Goal: Book appointment/travel/reservation

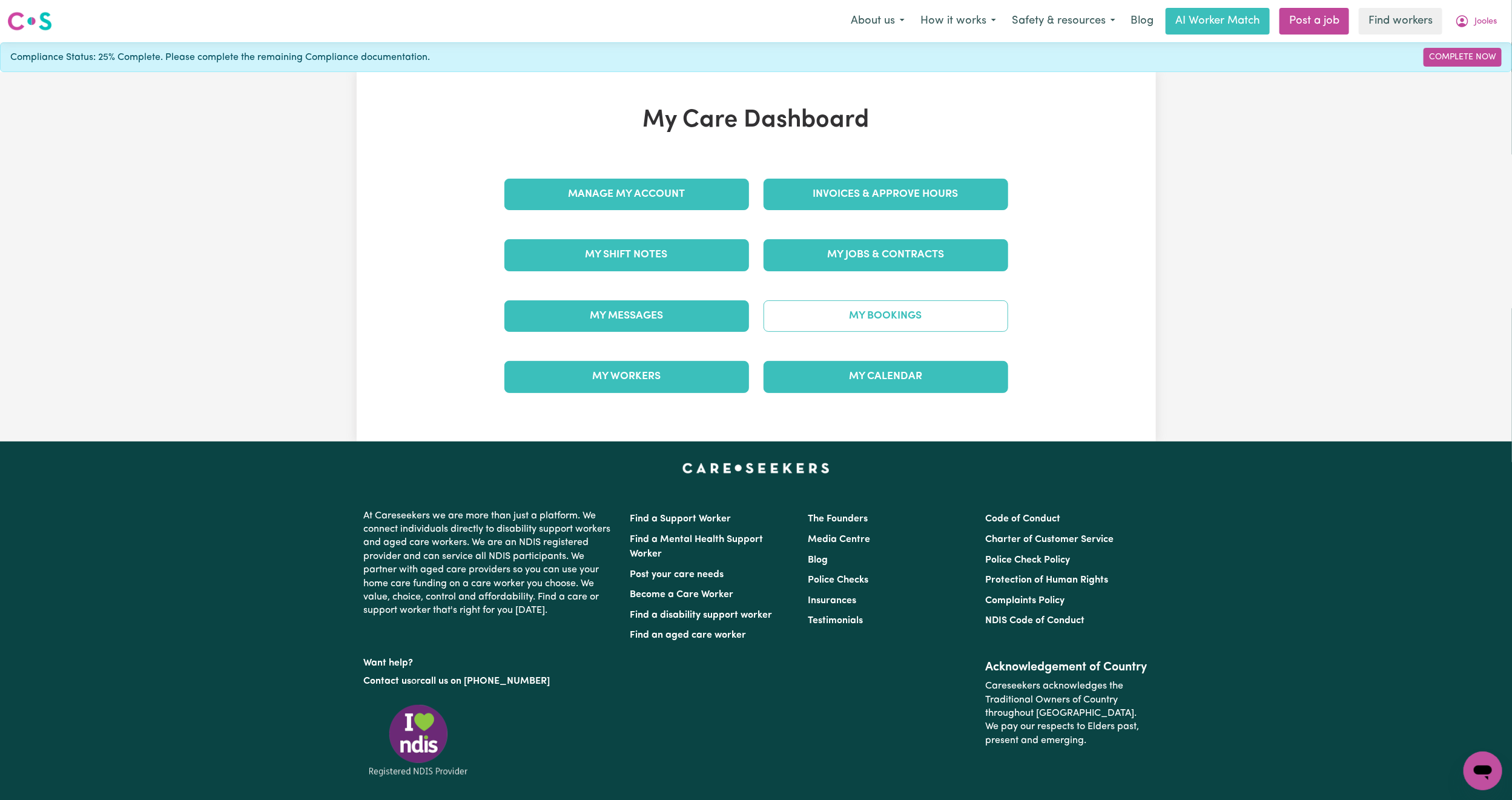
click at [814, 313] on link "My Bookings" at bounding box center [886, 316] width 245 height 31
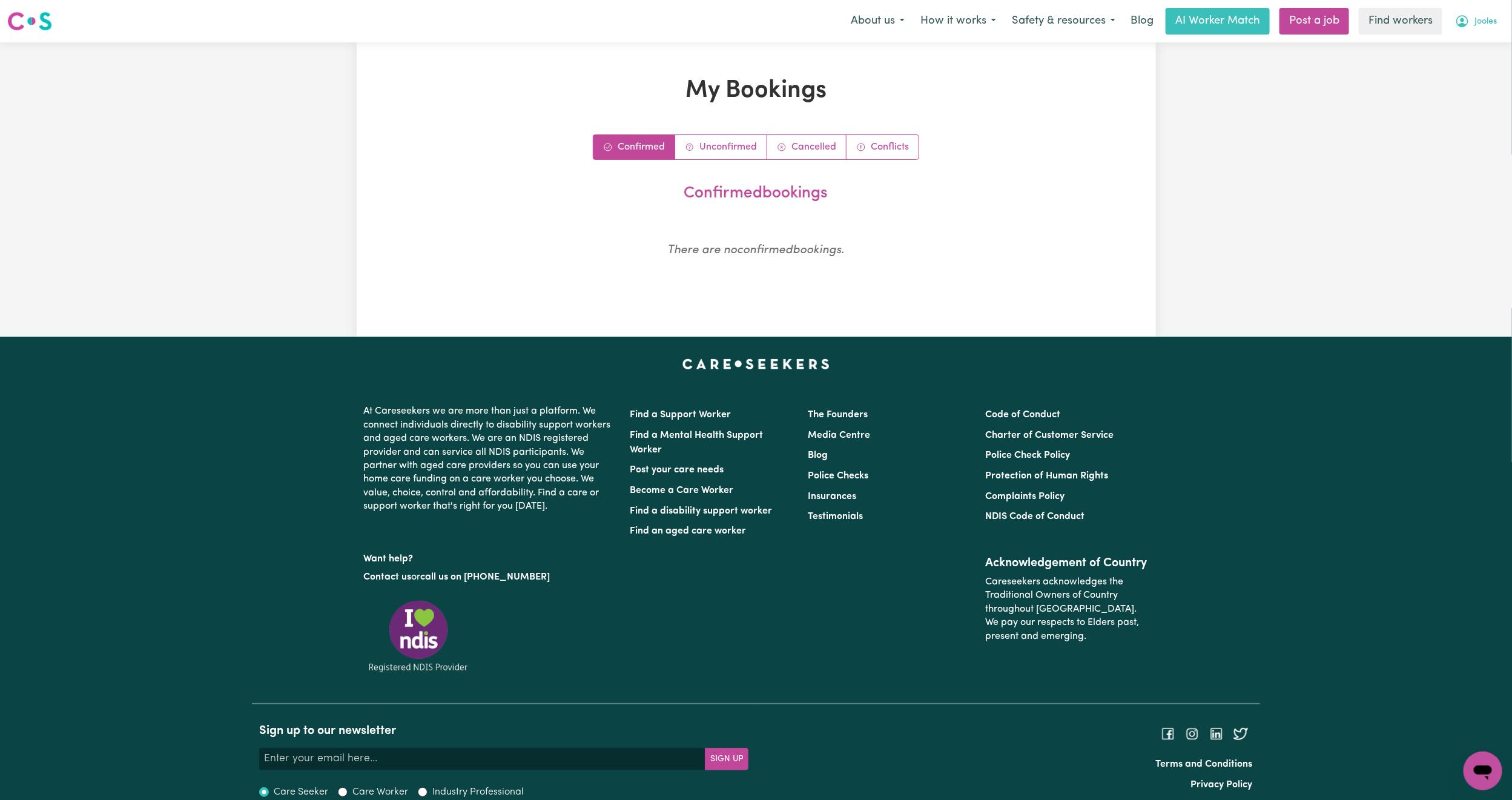
click at [1481, 13] on button "Jooles" at bounding box center [1476, 21] width 58 height 25
click at [1462, 53] on link "My Dashboard" at bounding box center [1455, 47] width 95 height 23
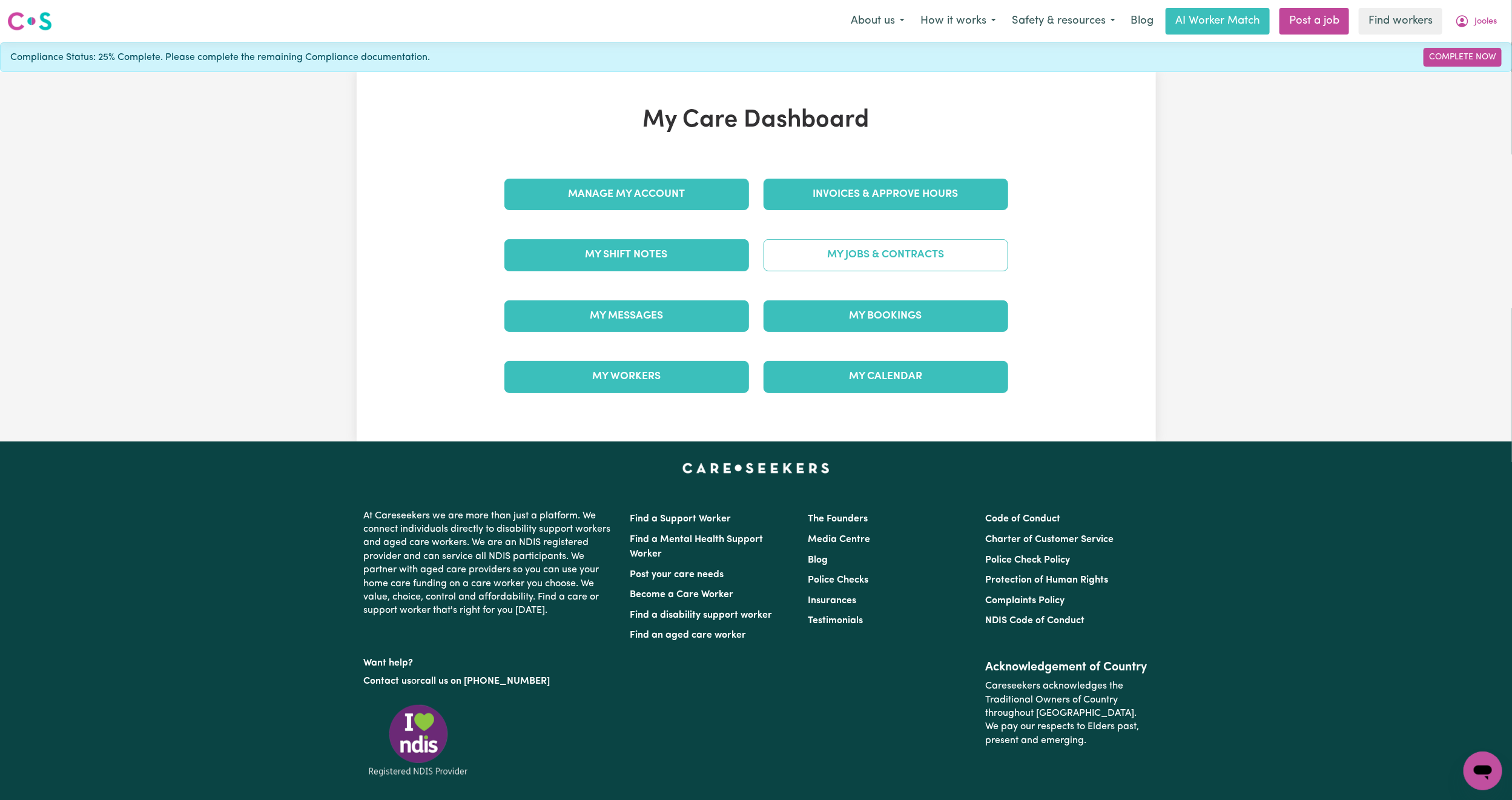
click at [853, 254] on link "My Jobs & Contracts" at bounding box center [886, 254] width 245 height 31
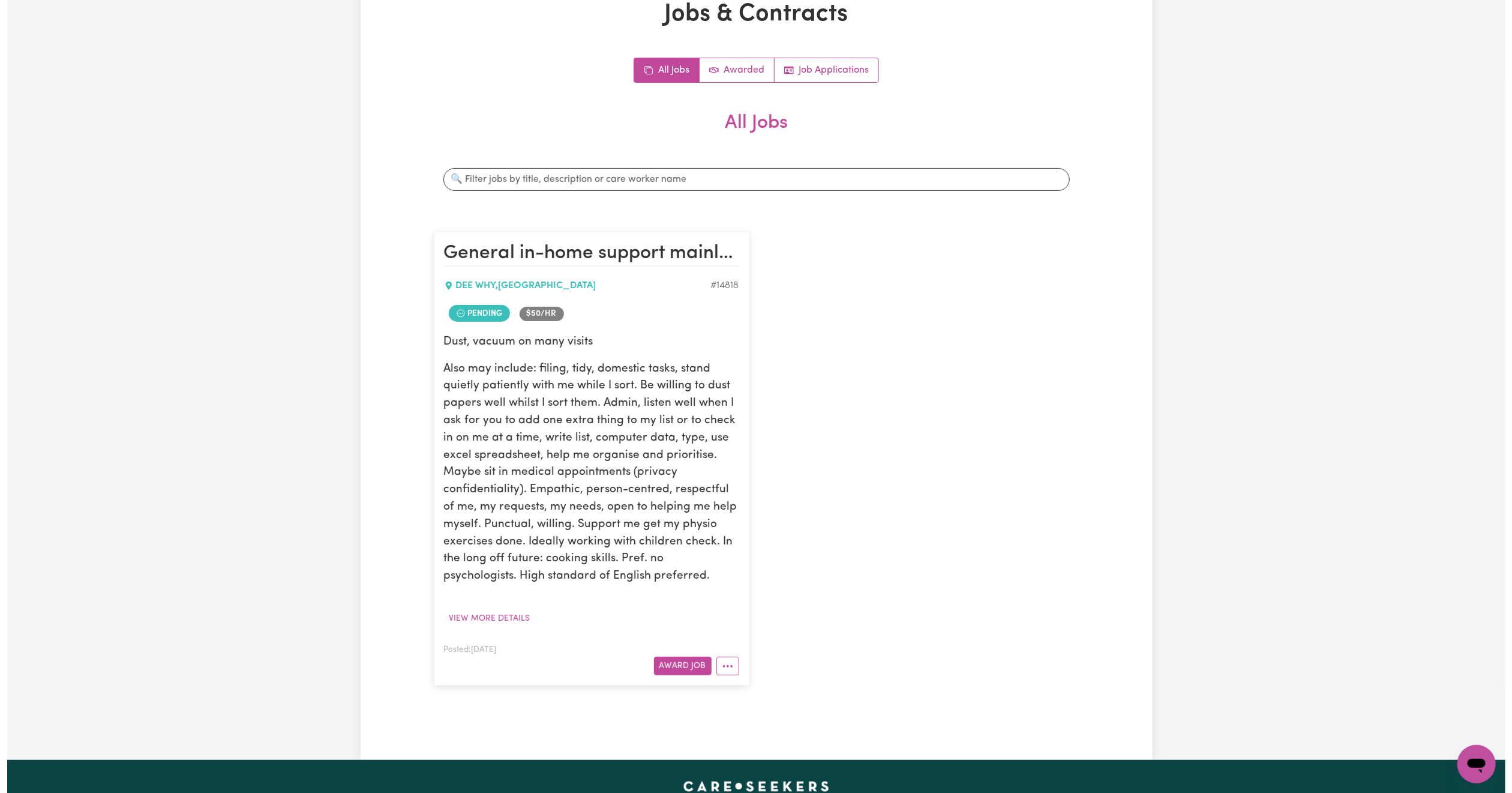
scroll to position [180, 0]
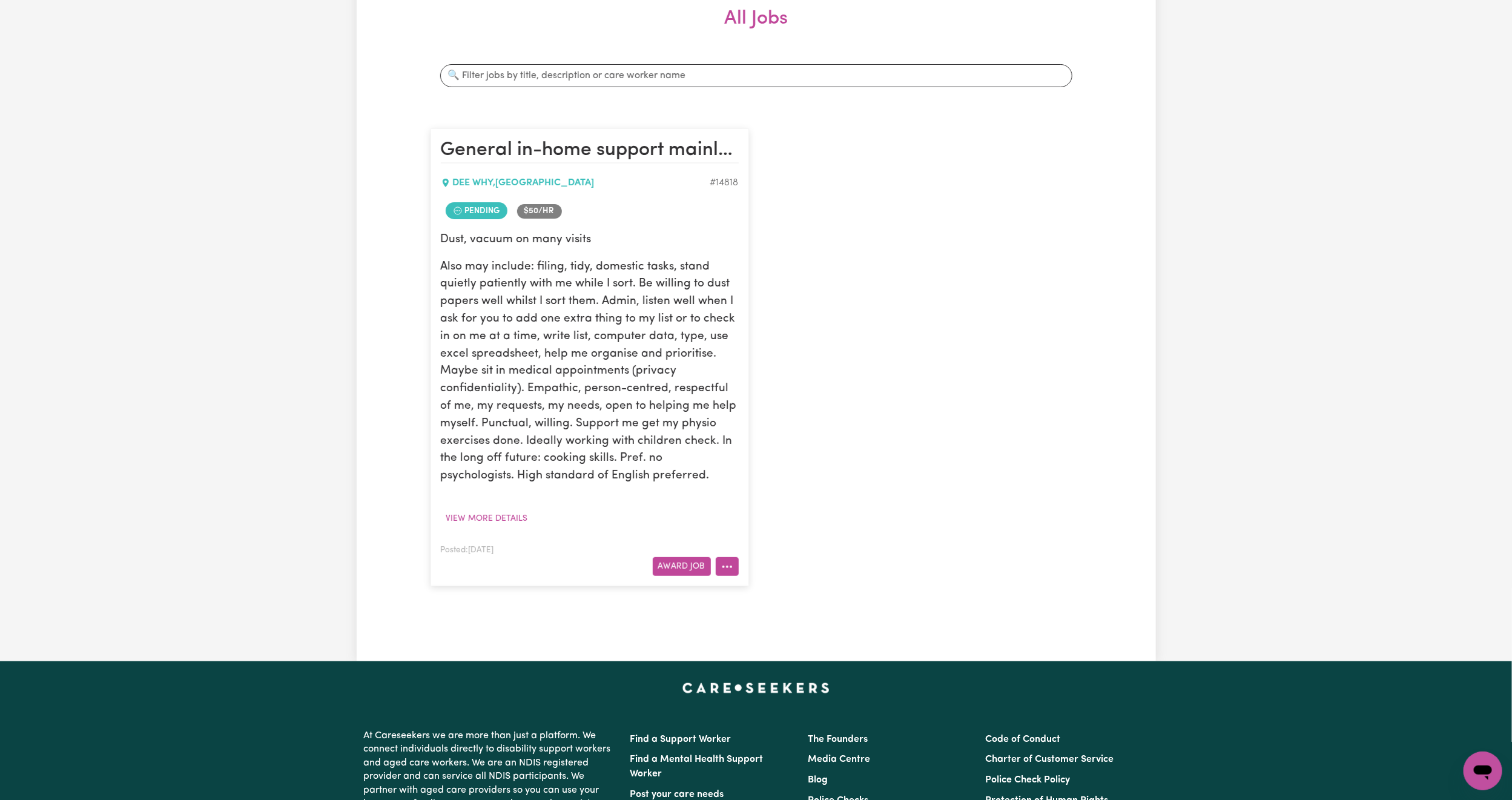
click at [733, 575] on button "More options" at bounding box center [727, 566] width 23 height 18
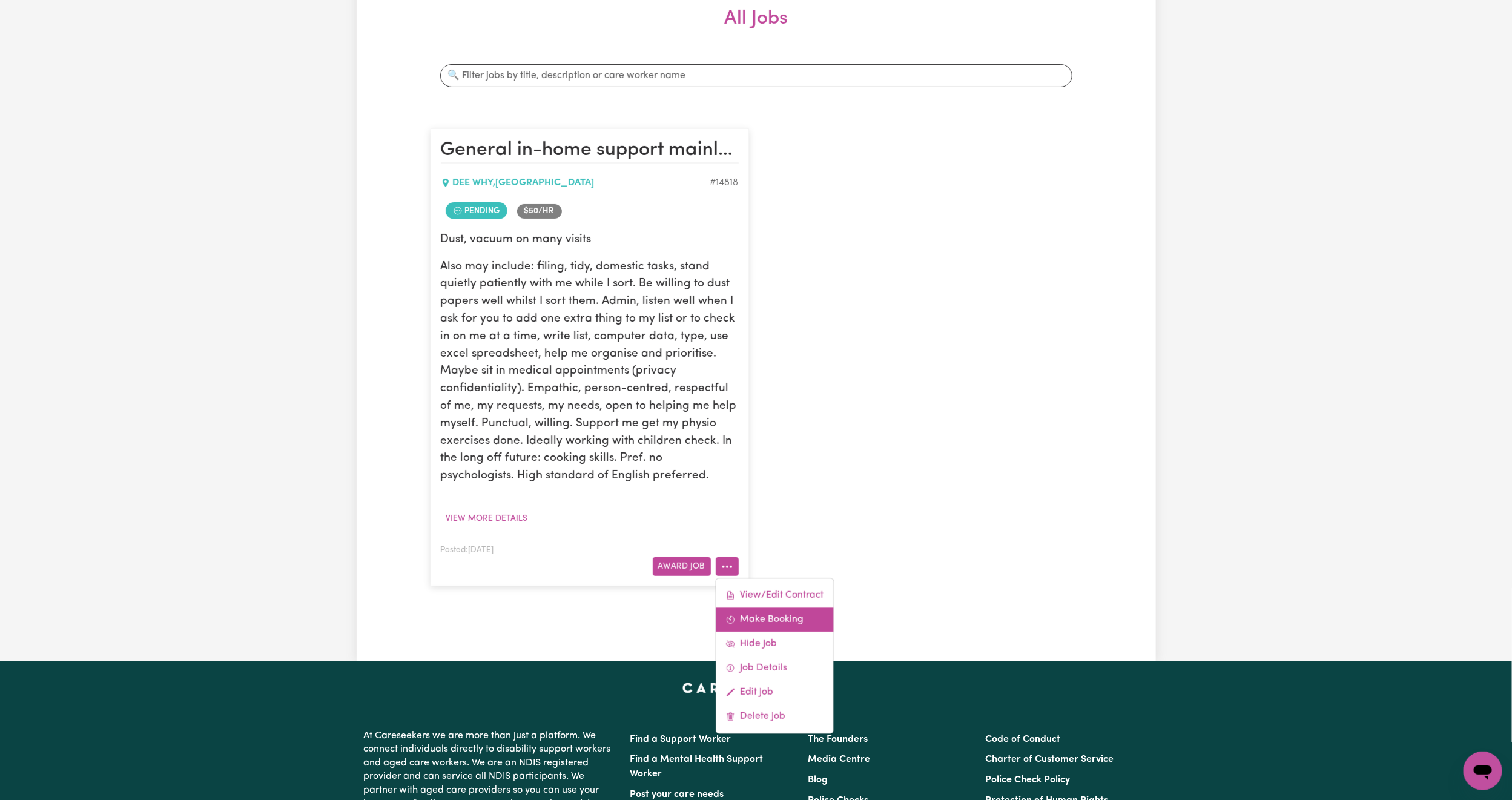
click at [794, 627] on link "Make Booking" at bounding box center [774, 619] width 117 height 24
select select "pm"
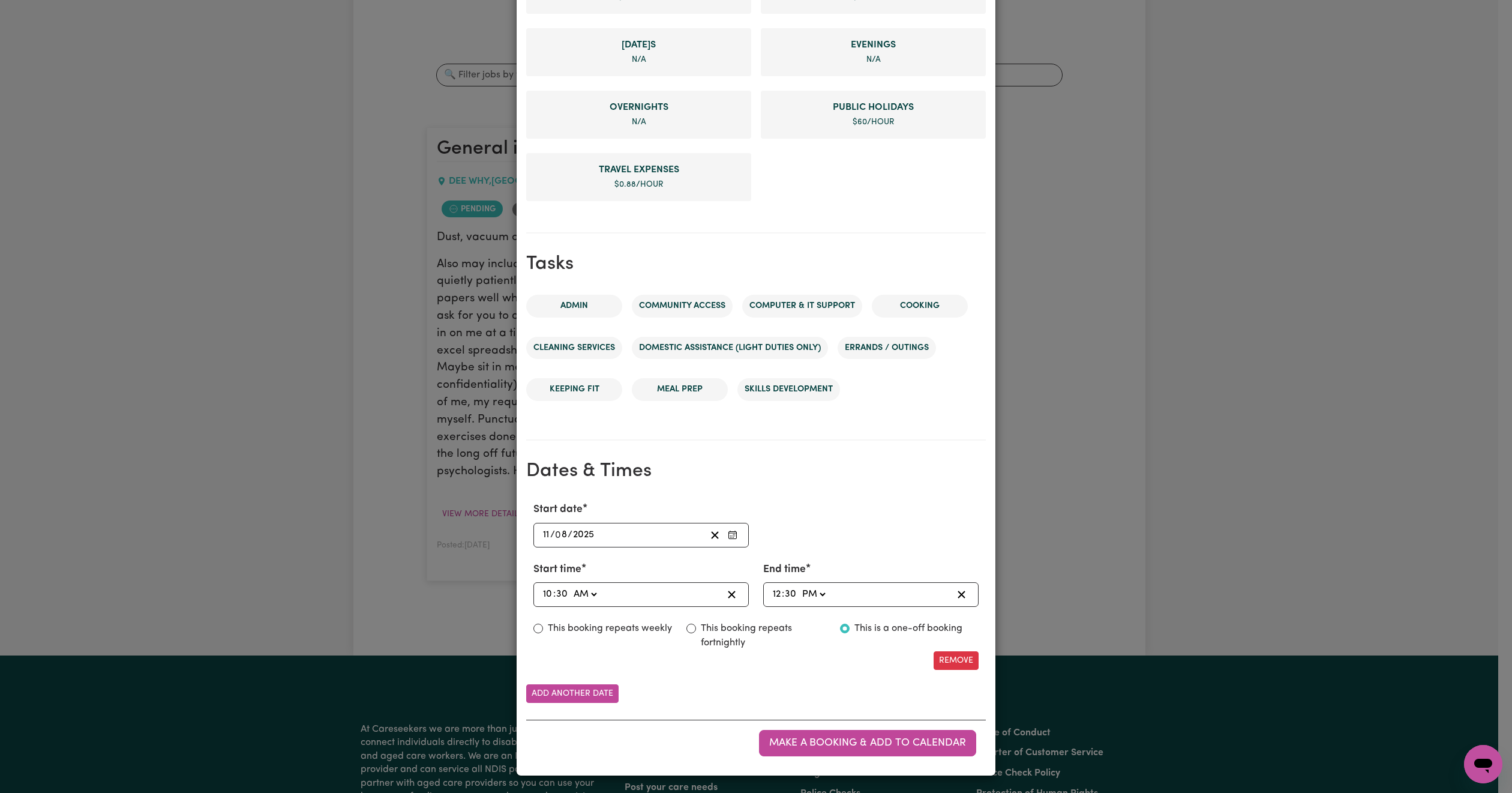
scroll to position [277, 0]
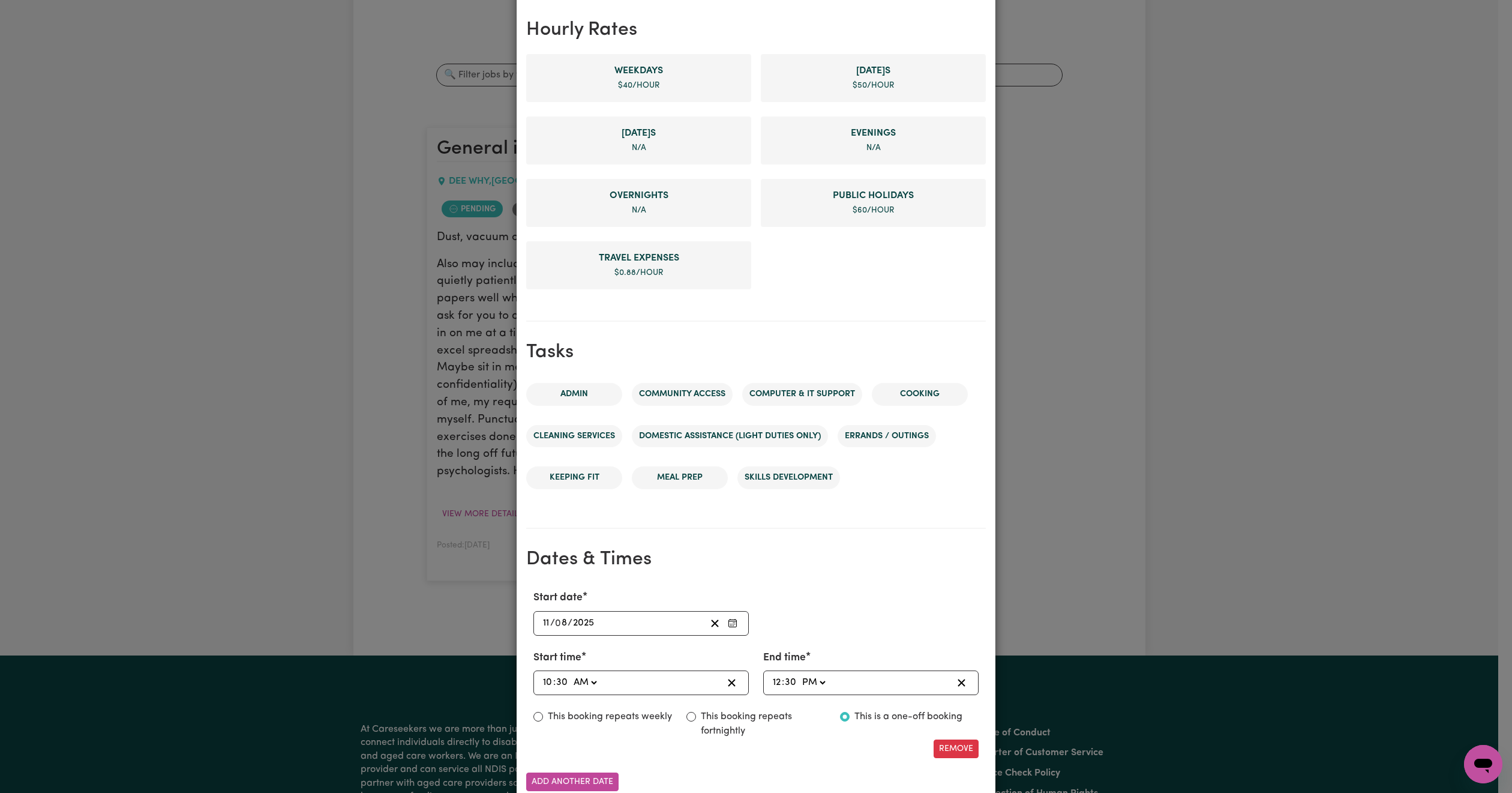
click at [542, 681] on input "10" at bounding box center [548, 682] width 10 height 16
type input "08:30"
type input "8"
click at [772, 682] on input "12" at bounding box center [776, 682] width 10 height 16
type input "13:30"
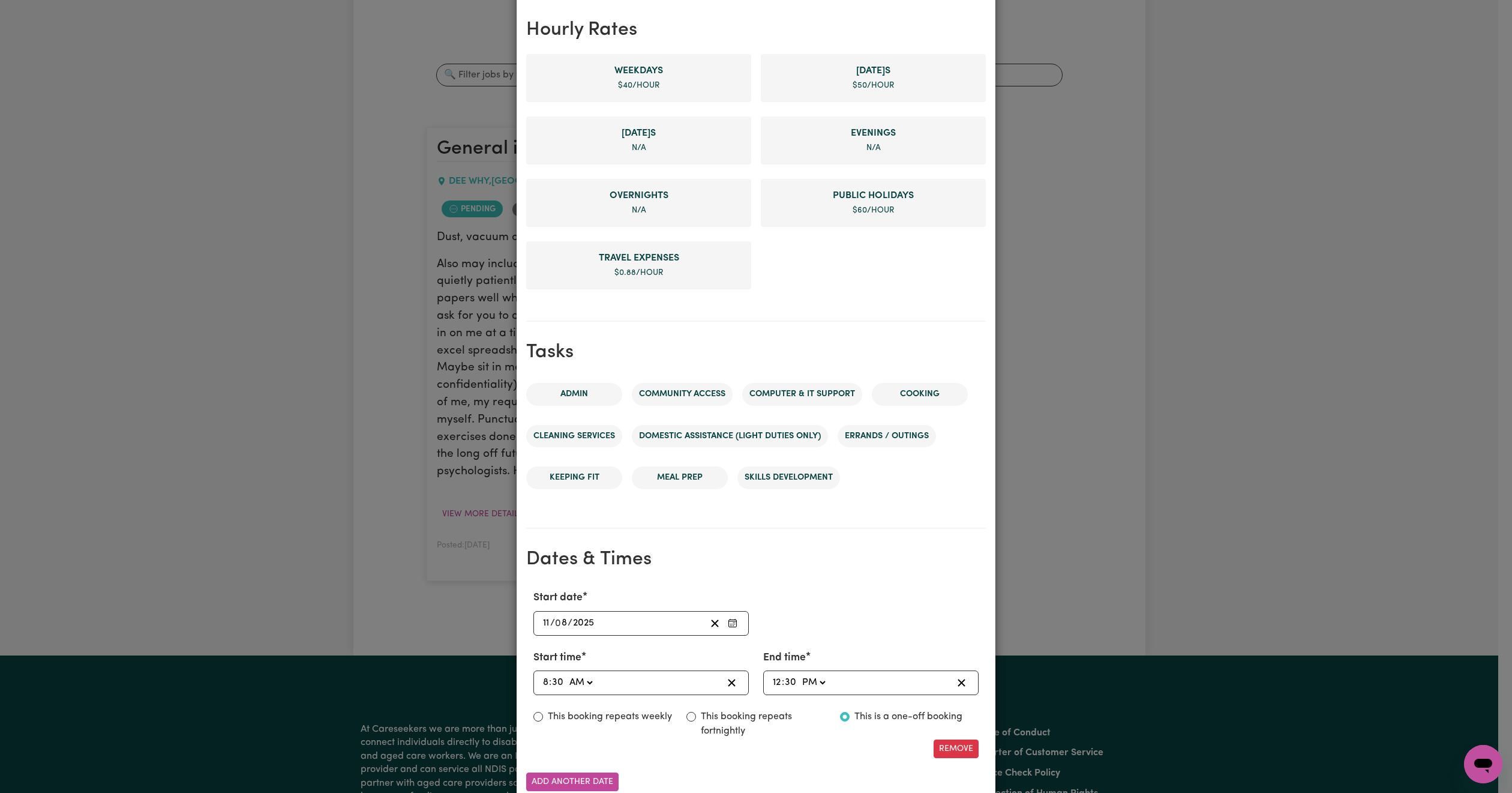
type input "1"
type input "22:30"
type input "10"
click at [861, 628] on div "Start date [DATE] 11 / 0 8 / 2025" at bounding box center [756, 613] width 459 height 45
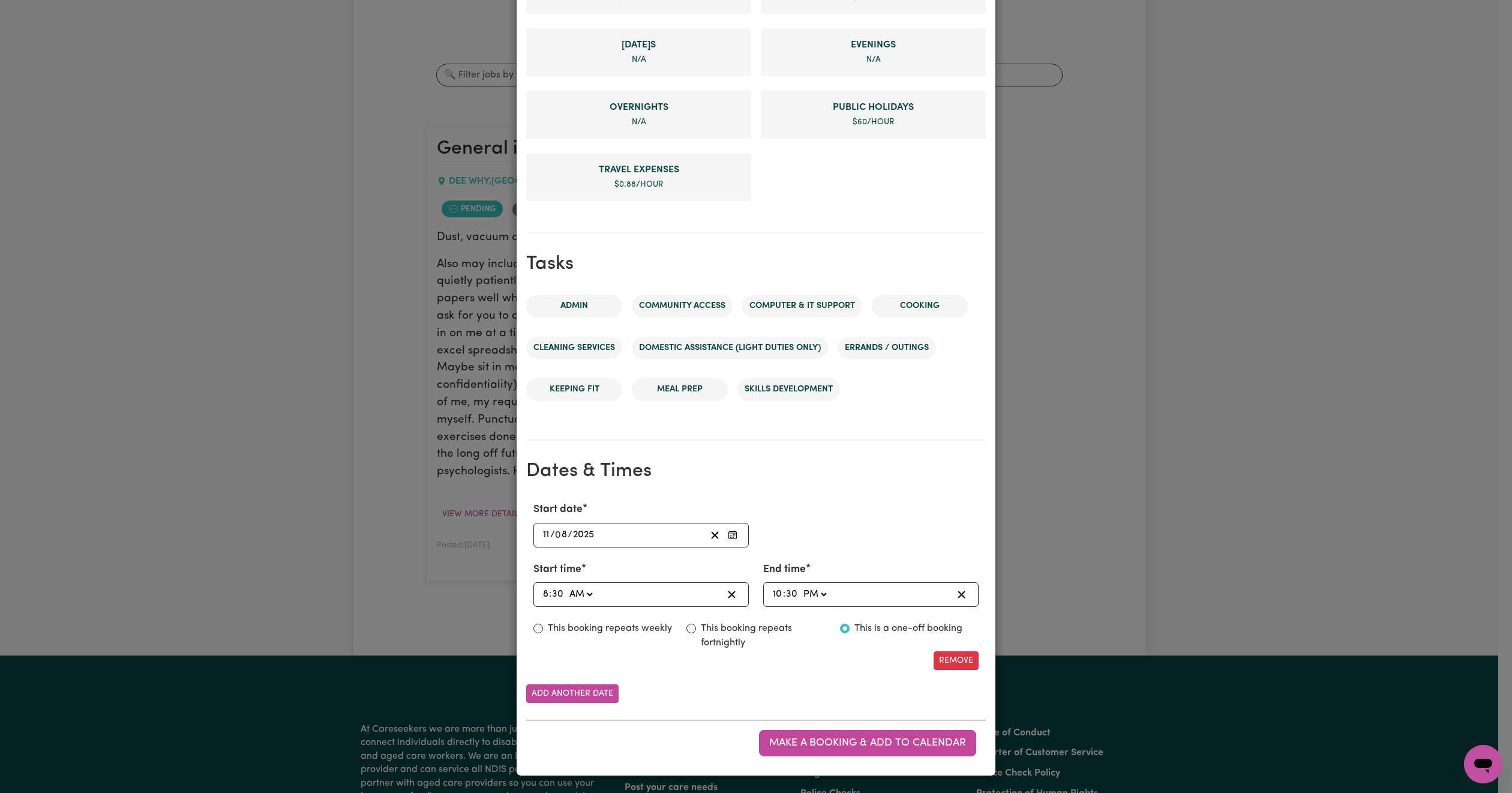
click at [618, 536] on div "[DATE] 11 / 0 8 / 2025" at bounding box center [623, 535] width 165 height 16
click at [567, 465] on button "12" at bounding box center [579, 468] width 30 height 22
type input "[DATE]"
type input "12"
click at [812, 748] on span "Make a booking & add to calendar" at bounding box center [867, 743] width 197 height 10
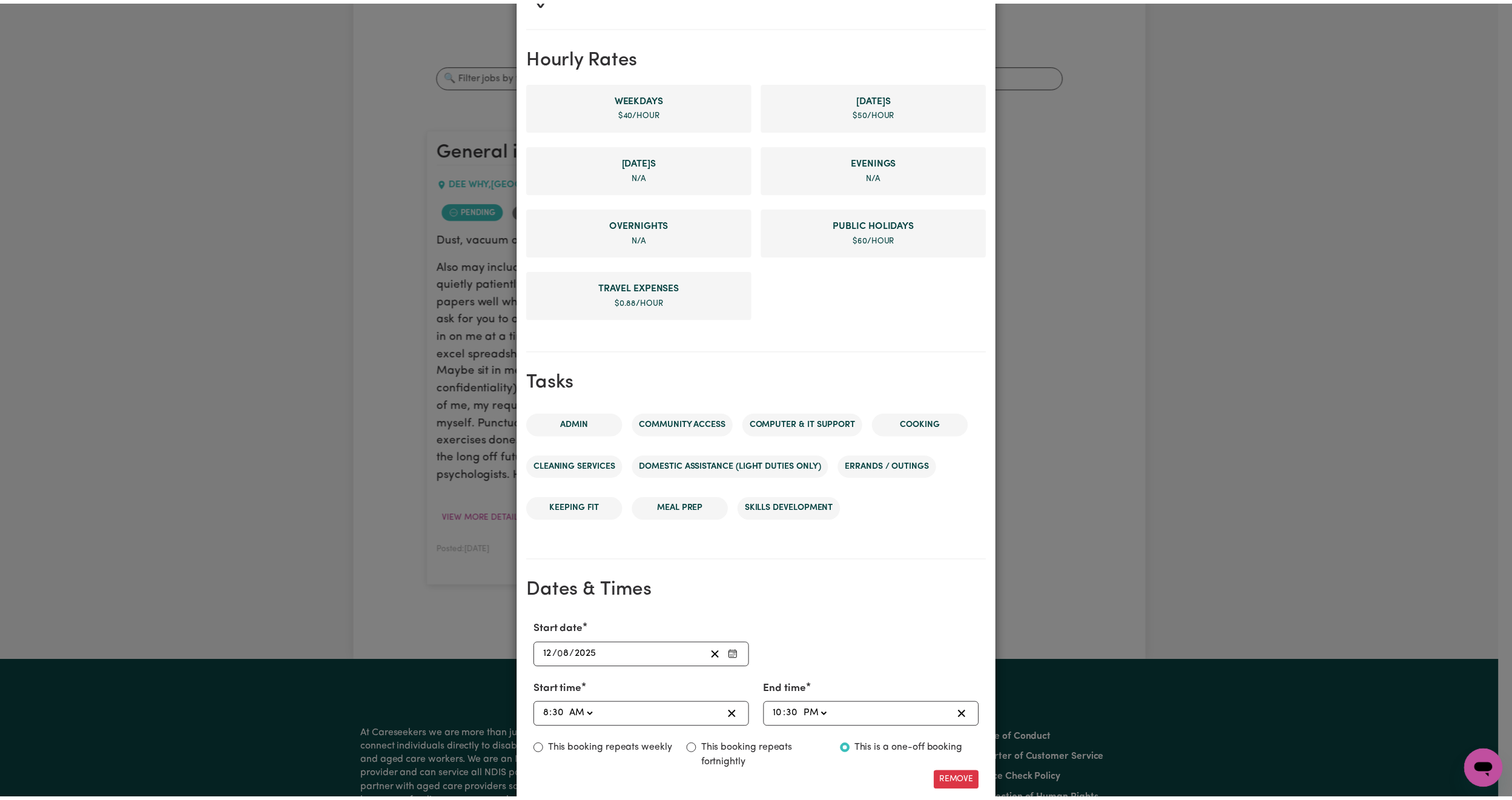
scroll to position [0, 0]
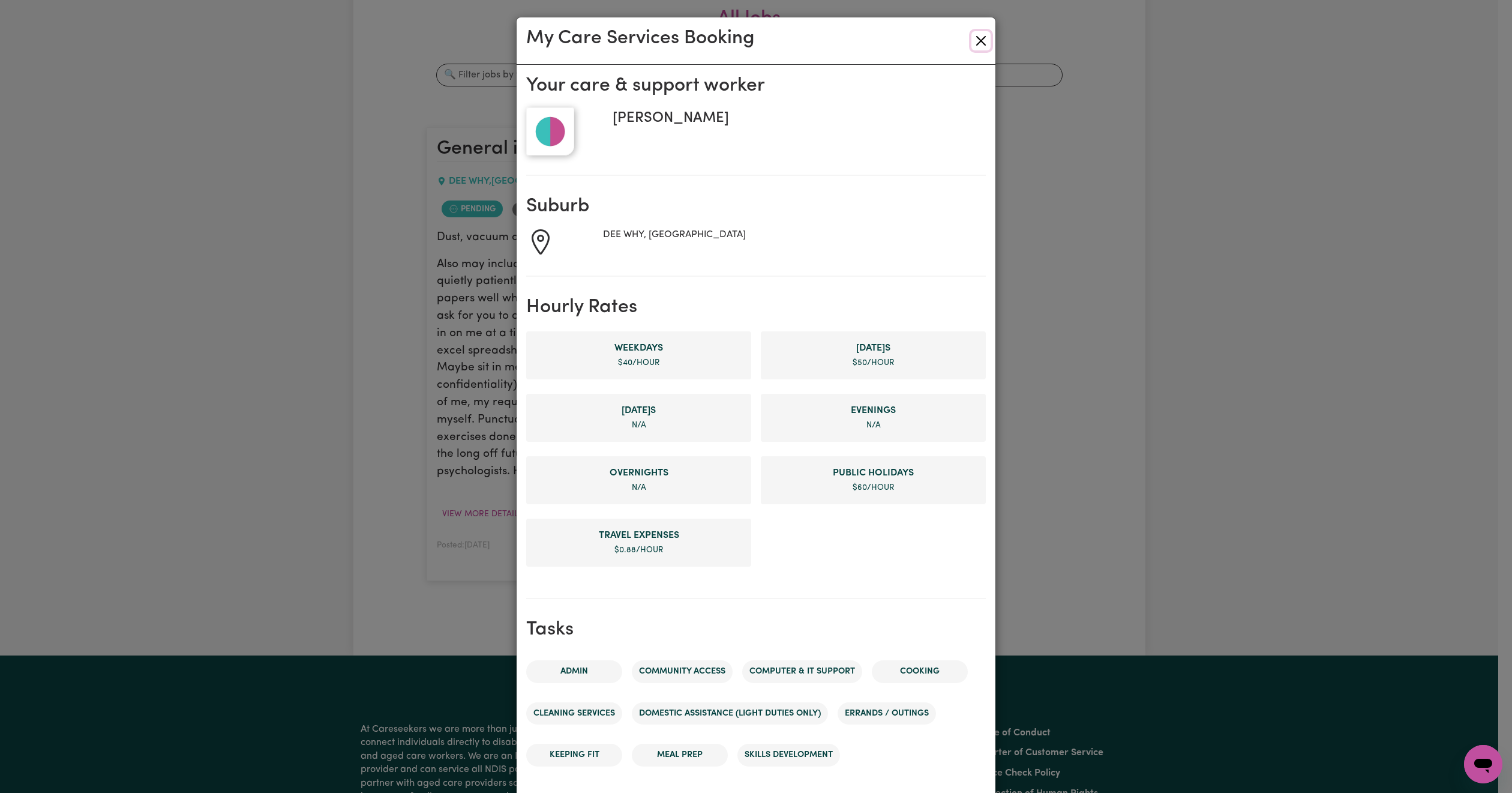
click at [971, 42] on button "Close" at bounding box center [981, 41] width 19 height 19
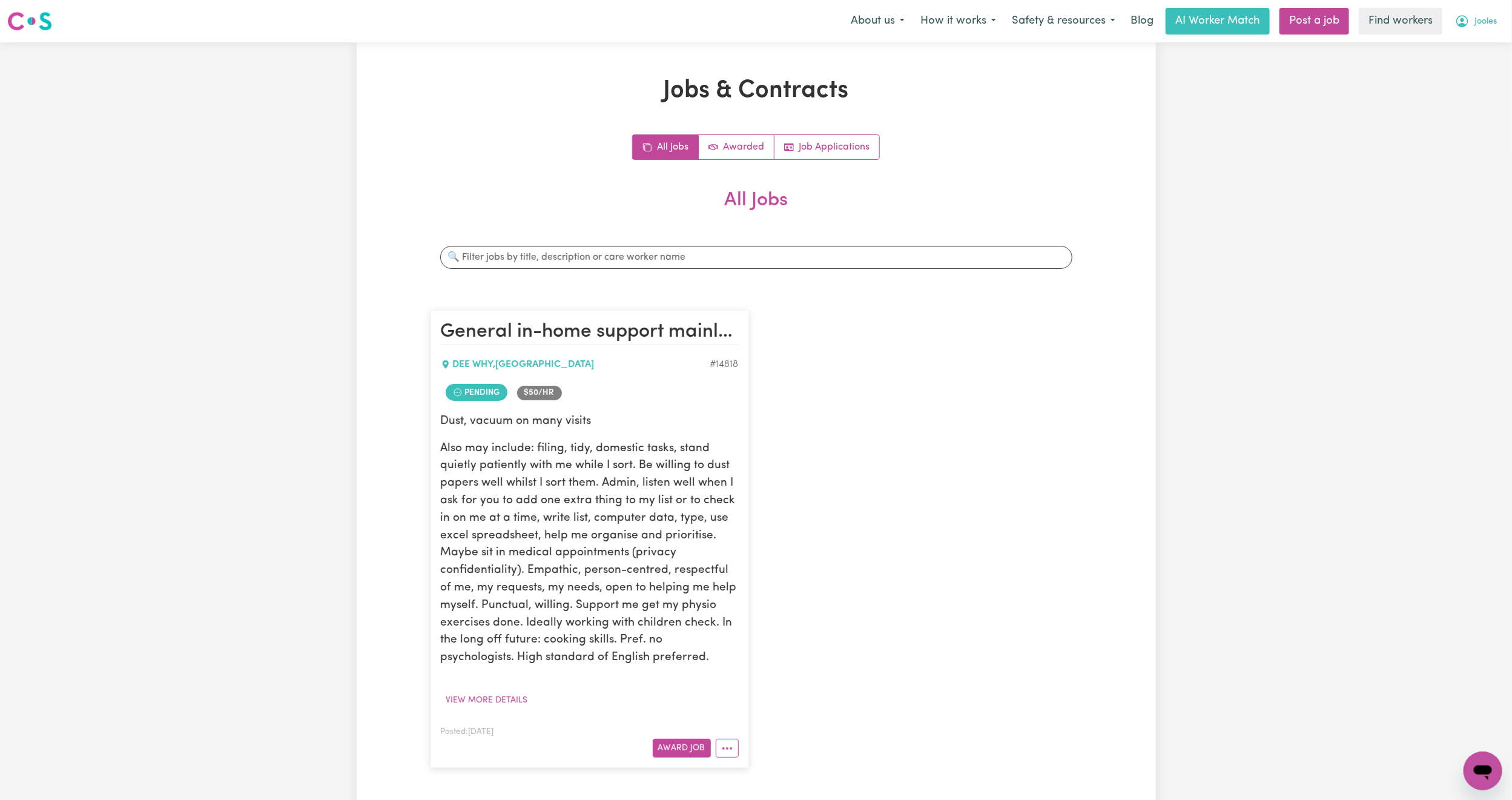
click at [1486, 28] on span "Jooles" at bounding box center [1486, 21] width 23 height 13
click at [1448, 45] on link "My Dashboard" at bounding box center [1455, 47] width 95 height 23
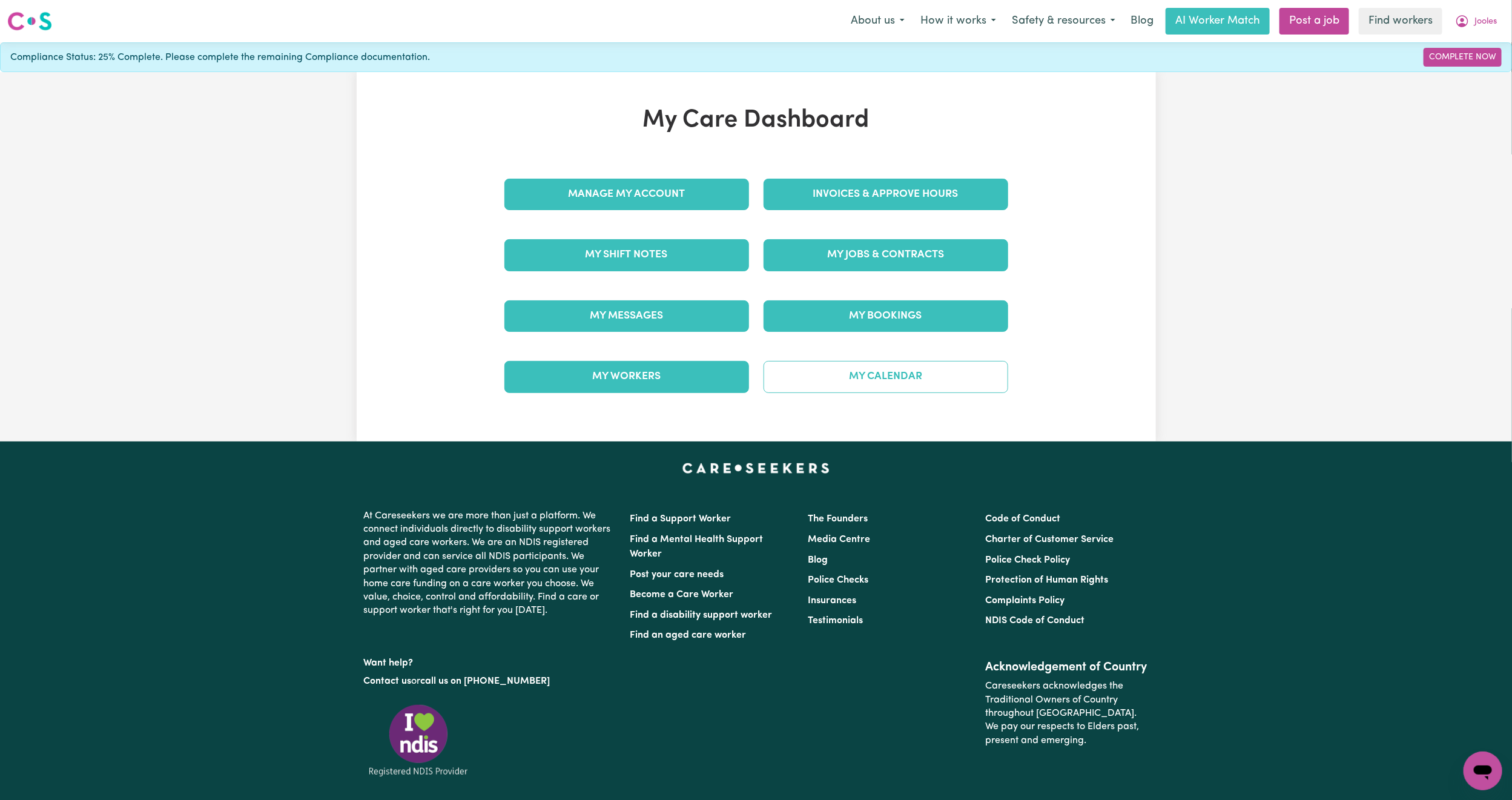
click at [958, 372] on link "My Calendar" at bounding box center [886, 377] width 245 height 31
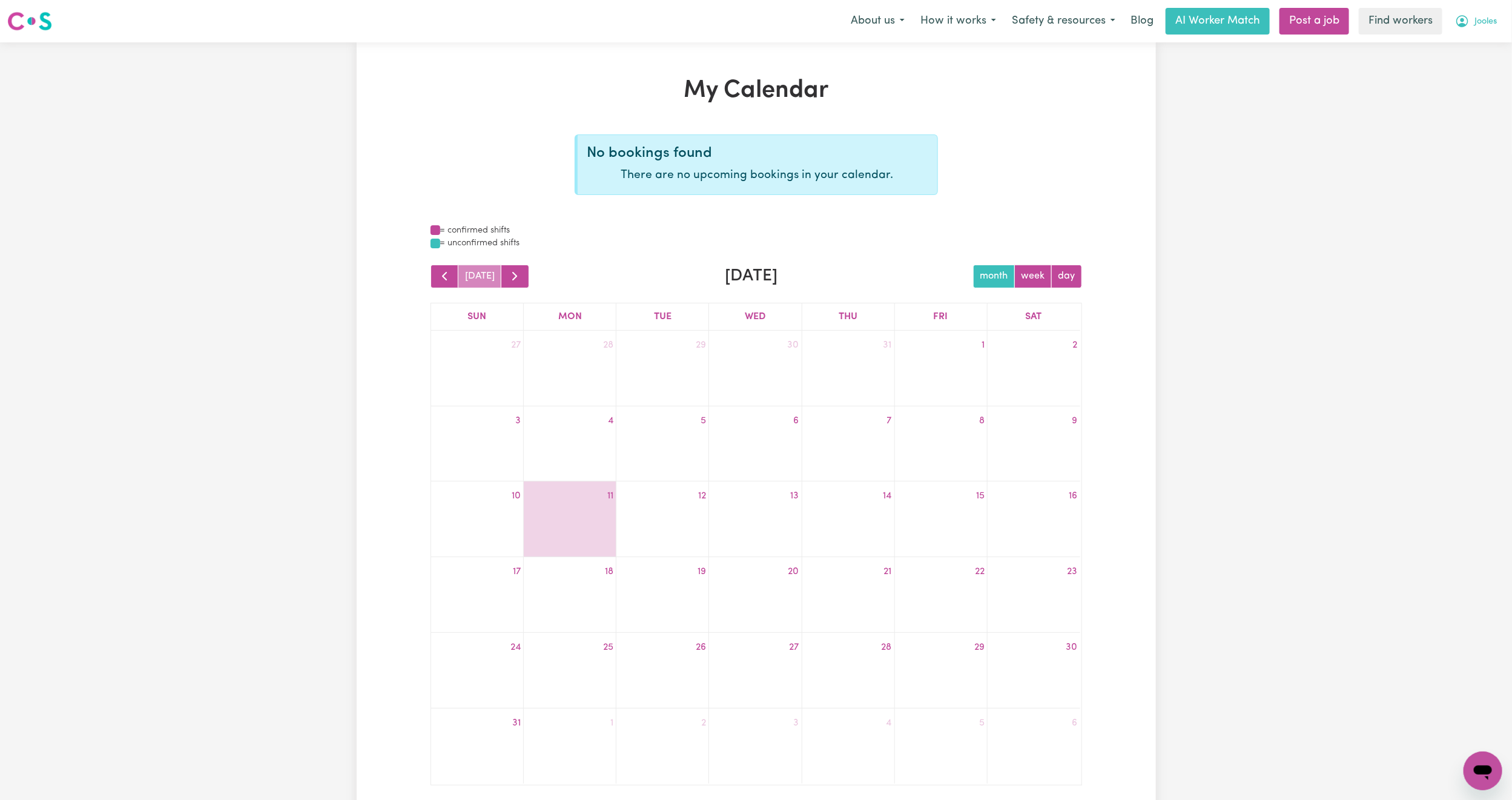
click at [1475, 23] on span "Jooles" at bounding box center [1486, 21] width 23 height 13
click at [1452, 75] on link "Logout" at bounding box center [1455, 69] width 95 height 23
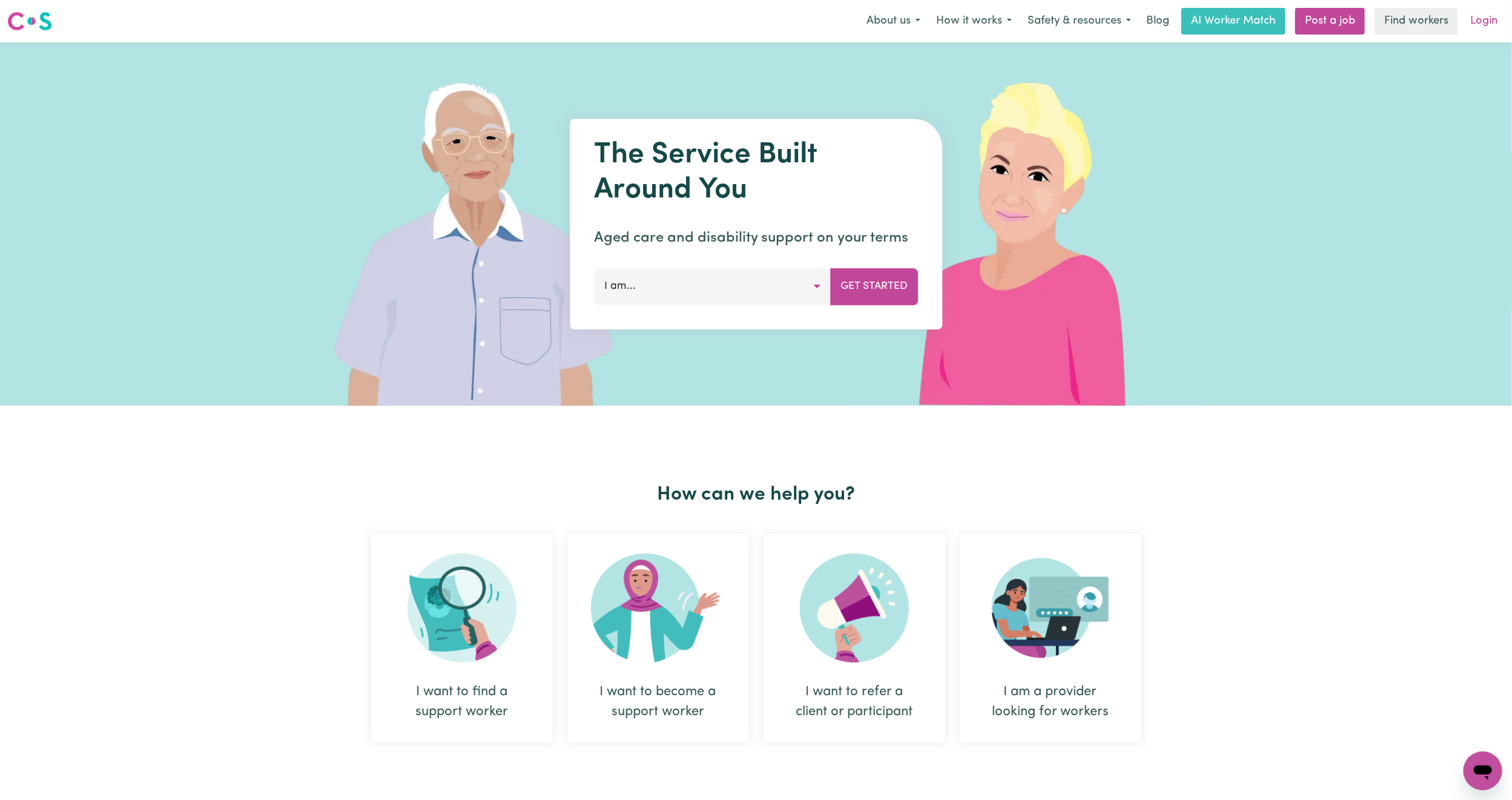
click at [1490, 27] on link "Login" at bounding box center [1484, 21] width 42 height 26
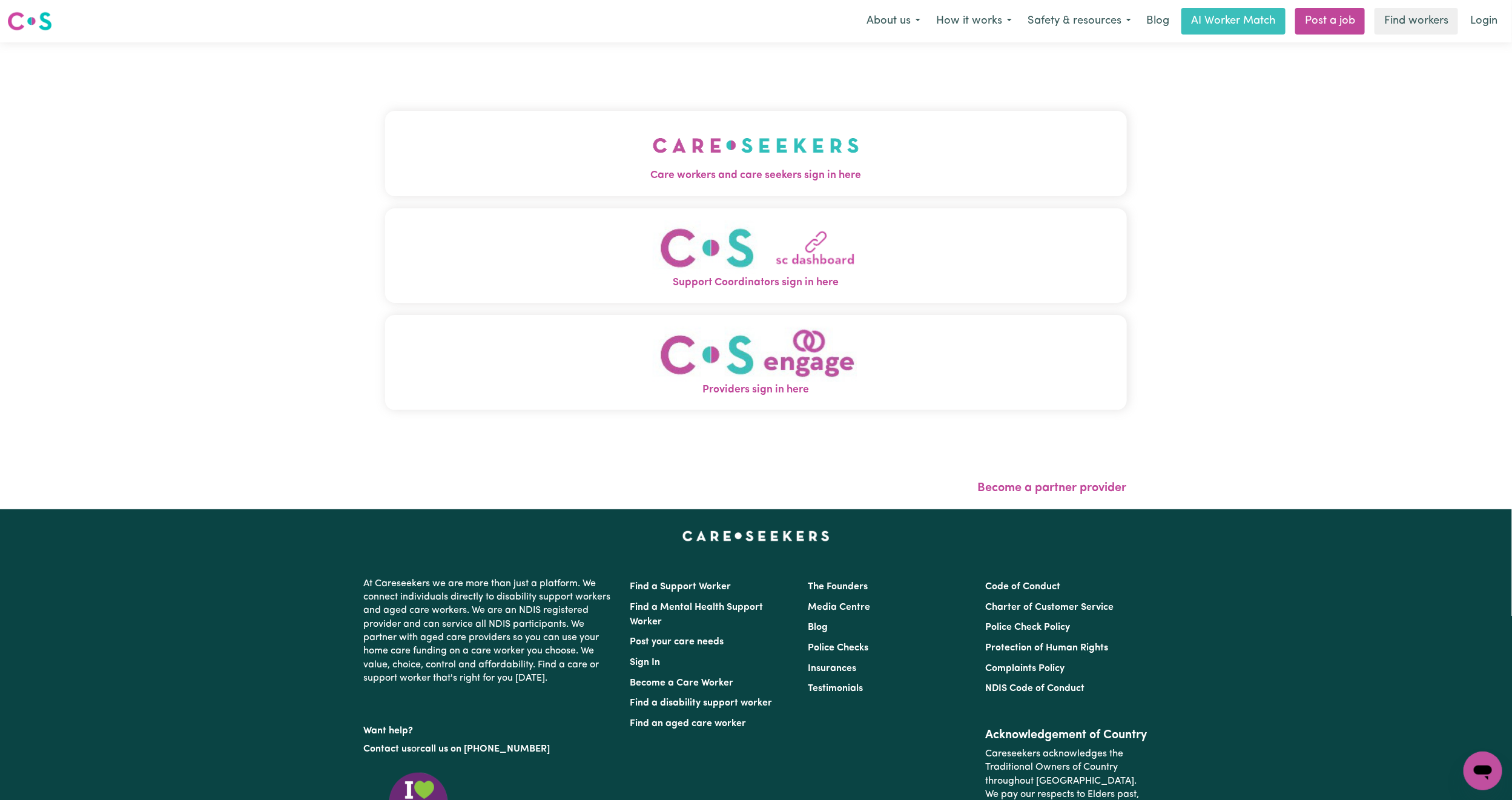
click at [708, 115] on button "Care workers and care seekers sign in here" at bounding box center [756, 153] width 742 height 85
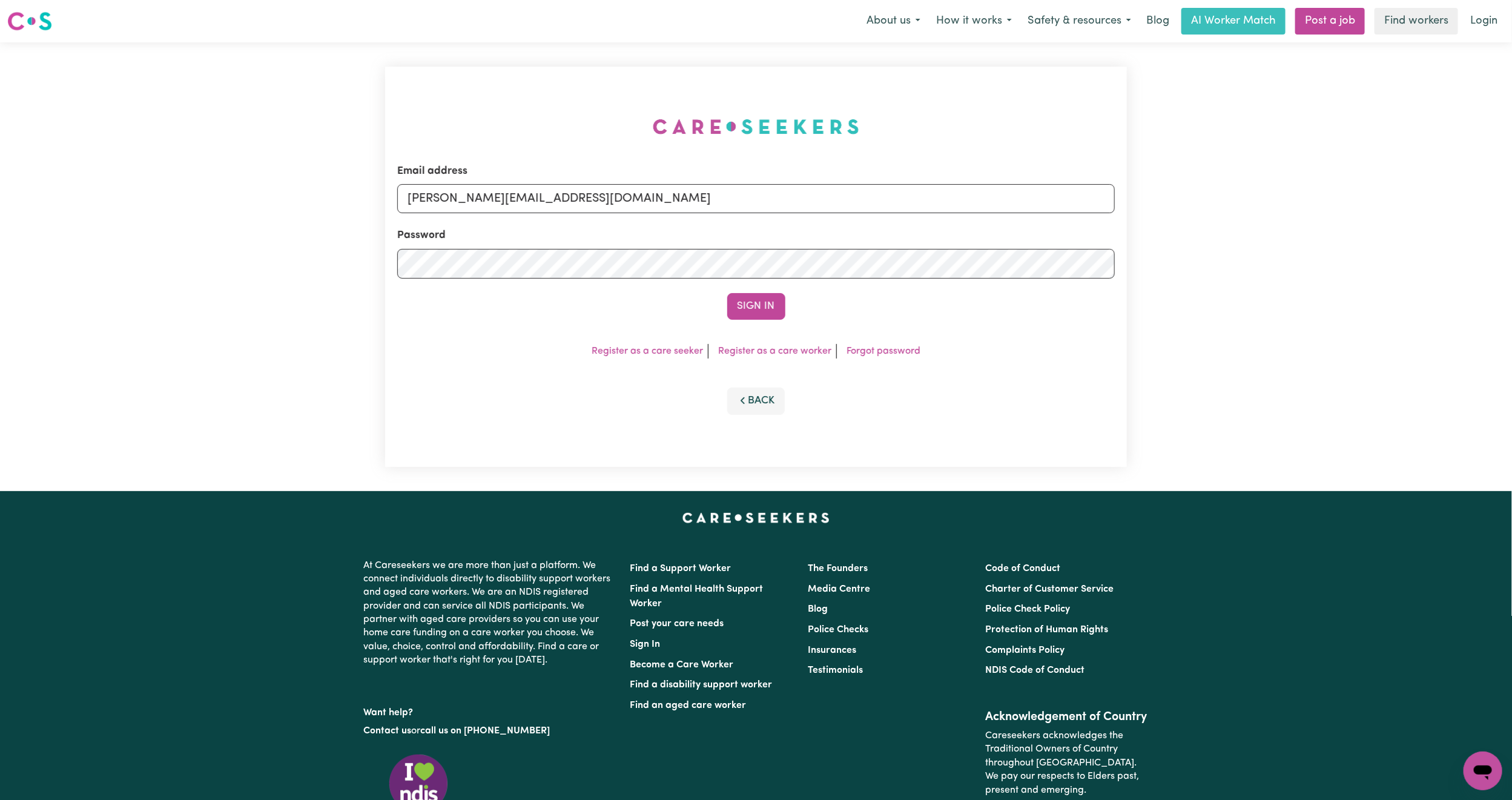
click at [686, 169] on div "Email address [PERSON_NAME][EMAIL_ADDRESS][DOMAIN_NAME] Password Sign In Regist…" at bounding box center [756, 266] width 756 height 449
click at [587, 200] on input "[PERSON_NAME][EMAIL_ADDRESS][DOMAIN_NAME]" at bounding box center [756, 198] width 717 height 29
drag, startPoint x: 474, startPoint y: 194, endPoint x: 1000, endPoint y: 246, distance: 528.6
click at [1000, 245] on form "Email address [EMAIL_ADDRESS][PERSON_NAME][DOMAIN_NAME] Password Sign In" at bounding box center [756, 241] width 717 height 157
paste input "[EMAIL_ADDRESS][DOMAIN_NAME]"
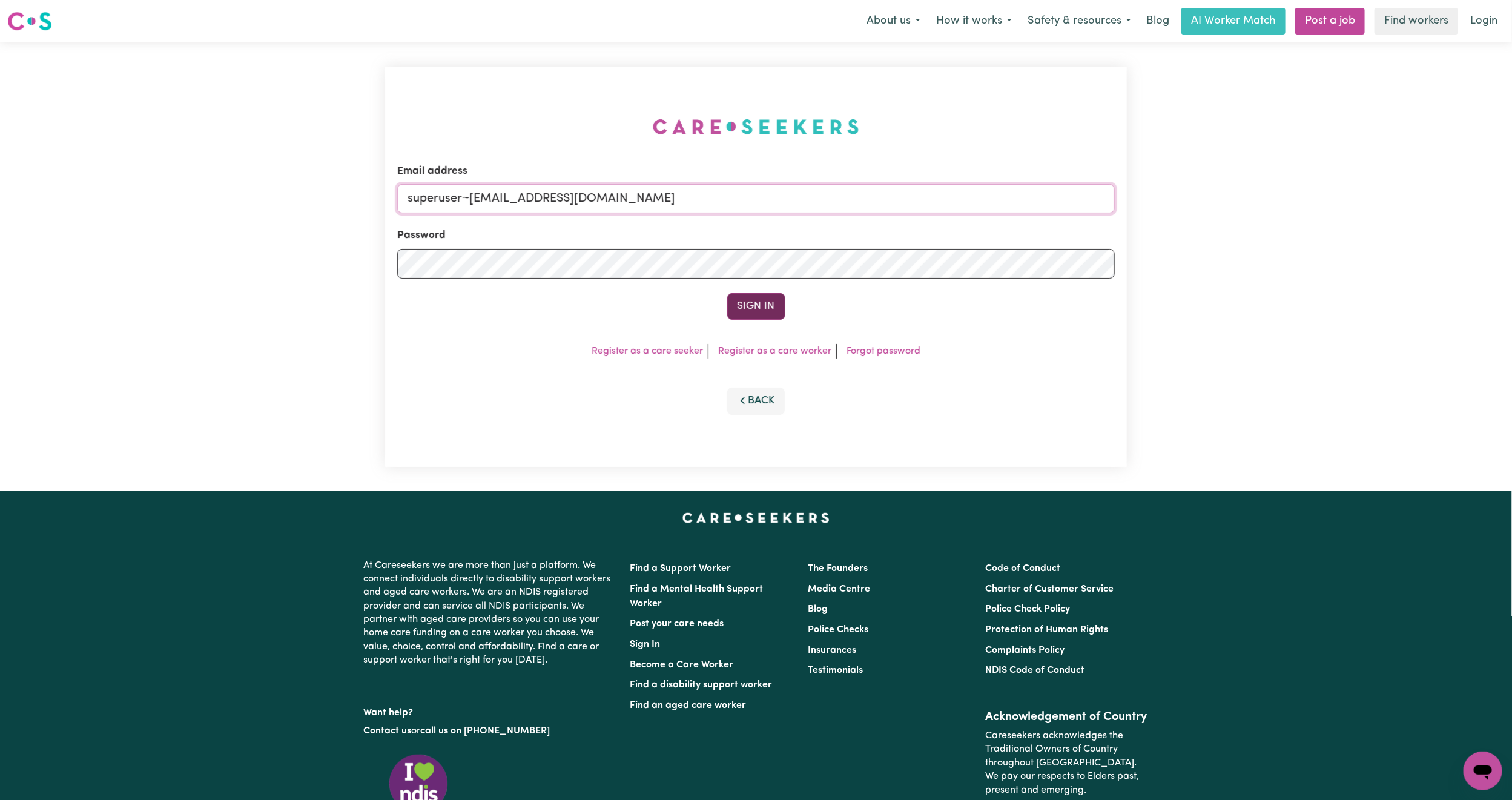
type input "superuser~[EMAIL_ADDRESS][DOMAIN_NAME]"
click at [743, 293] on button "Sign In" at bounding box center [756, 306] width 58 height 26
